Goal: Task Accomplishment & Management: Use online tool/utility

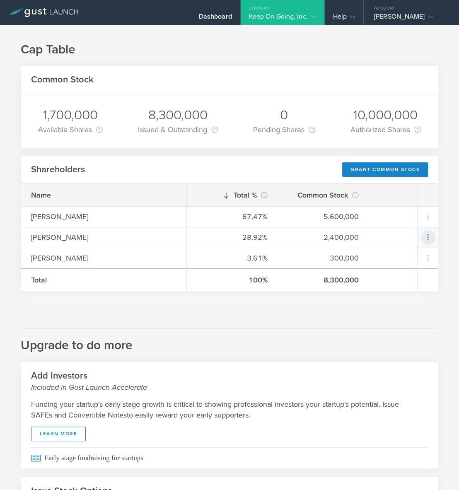
click at [425, 239] on icon at bounding box center [428, 238] width 10 height 10
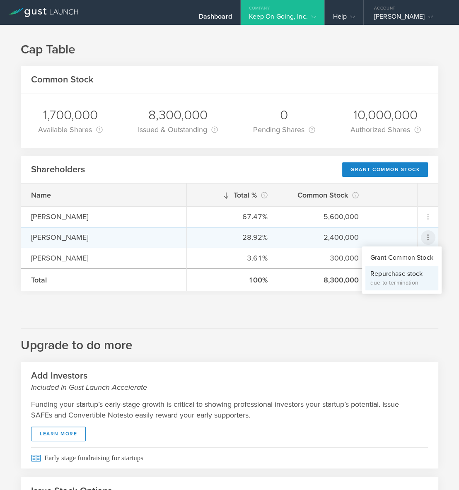
click at [414, 279] on div "due to termination" at bounding box center [402, 283] width 63 height 8
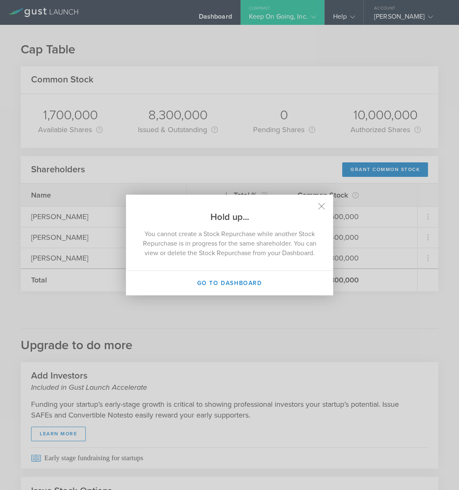
click at [325, 199] on h2 "Hold up..." at bounding box center [229, 209] width 207 height 29
click at [321, 203] on icon at bounding box center [321, 206] width 7 height 7
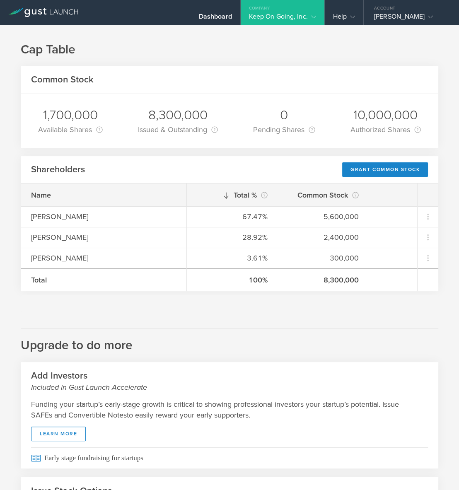
click at [330, 303] on div at bounding box center [230, 304] width 418 height 17
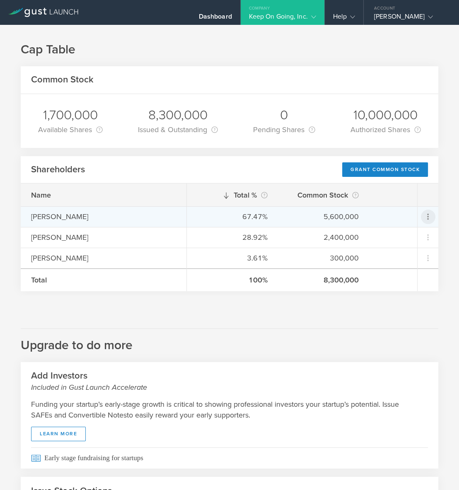
click at [431, 216] on icon at bounding box center [428, 217] width 10 height 10
click at [413, 240] on div "Grant Common Stock" at bounding box center [402, 238] width 63 height 10
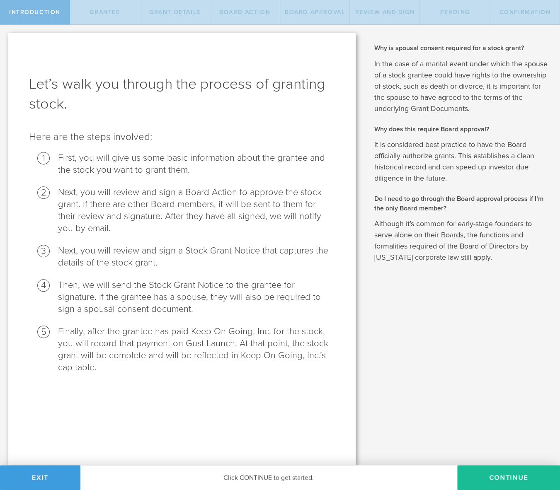
click at [459, 466] on button "Continue" at bounding box center [508, 478] width 103 height 25
radio input "true"
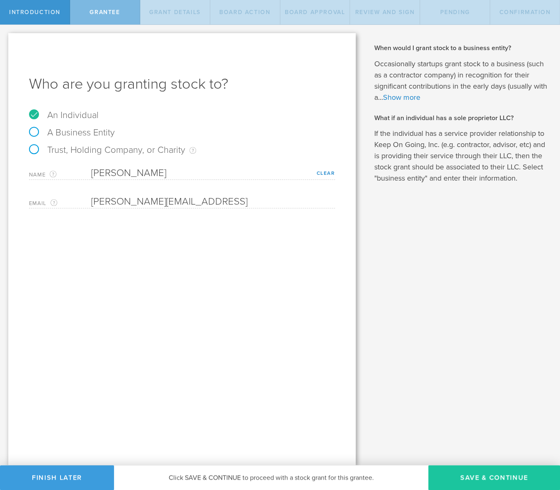
click at [459, 466] on button "Save & Continue" at bounding box center [494, 478] width 132 height 25
type input "48"
type input "12"
select select "none"
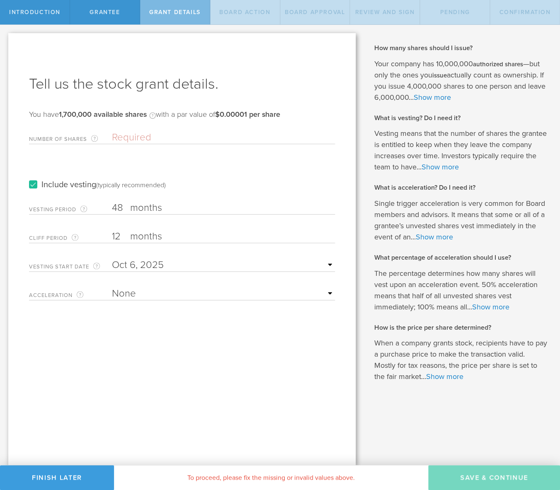
drag, startPoint x: 500, startPoint y: 466, endPoint x: 238, endPoint y: 114, distance: 439.1
click at [238, 114] on b "$0.00001 per share" at bounding box center [247, 114] width 65 height 9
drag, startPoint x: 238, startPoint y: 114, endPoint x: 135, endPoint y: 135, distance: 104.9
drag, startPoint x: 135, startPoint y: 135, endPoint x: 149, endPoint y: 261, distance: 127.3
click at [149, 261] on input "text" at bounding box center [223, 265] width 223 height 12
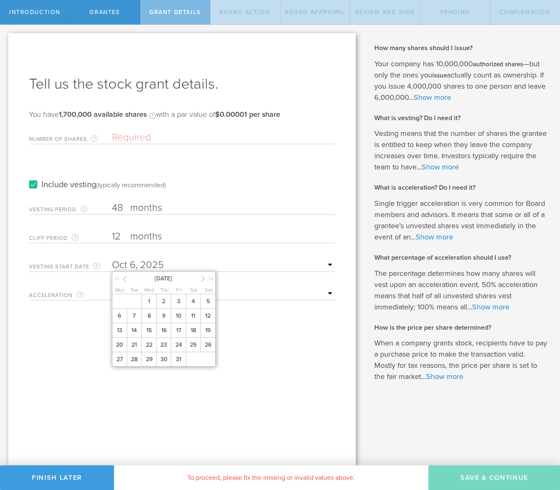
drag, startPoint x: 149, startPoint y: 261, endPoint x: 125, endPoint y: 279, distance: 30.3
click at [125, 279] on icon at bounding box center [125, 279] width 4 height 10
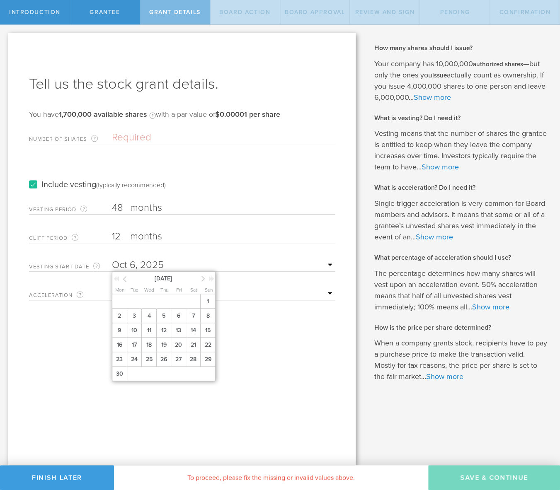
click at [125, 279] on icon at bounding box center [125, 279] width 4 height 10
click at [194, 309] on span "1" at bounding box center [193, 301] width 15 height 15
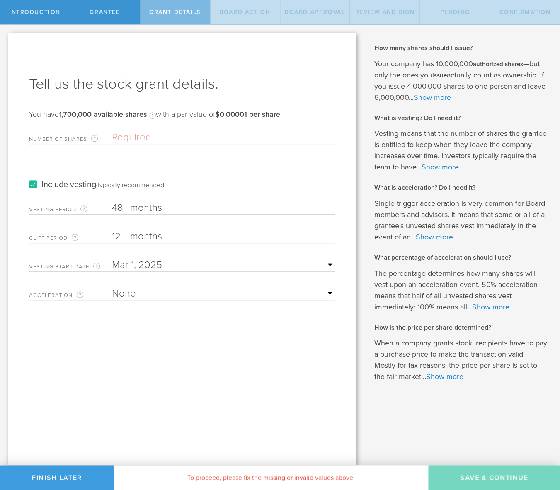
drag, startPoint x: 194, startPoint y: 309, endPoint x: 250, endPoint y: 391, distance: 99.6
click at [250, 391] on div "Tell us the stock grant details. You have 1,700,000 available shares Available …" at bounding box center [181, 249] width 347 height 432
click at [132, 141] on input "Number of Shares The total amount of stock the company is granting to this reci…" at bounding box center [223, 137] width 223 height 12
